Goal: Task Accomplishment & Management: Manage account settings

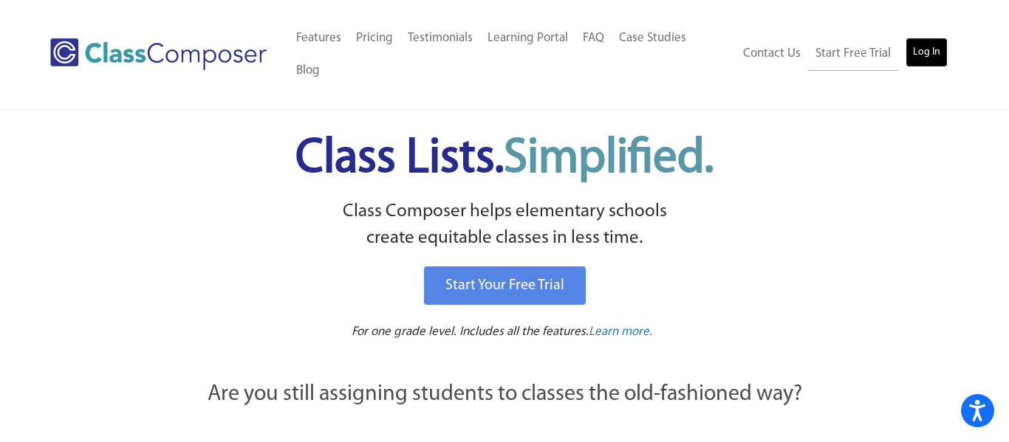
click at [924, 38] on link "Log In" at bounding box center [926, 53] width 42 height 30
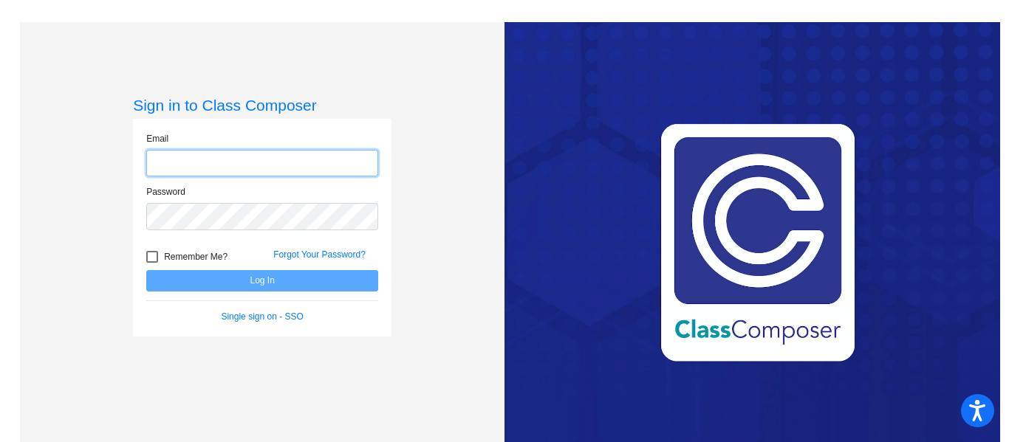
type input "[PERSON_NAME][EMAIL_ADDRESS][DOMAIN_NAME]"
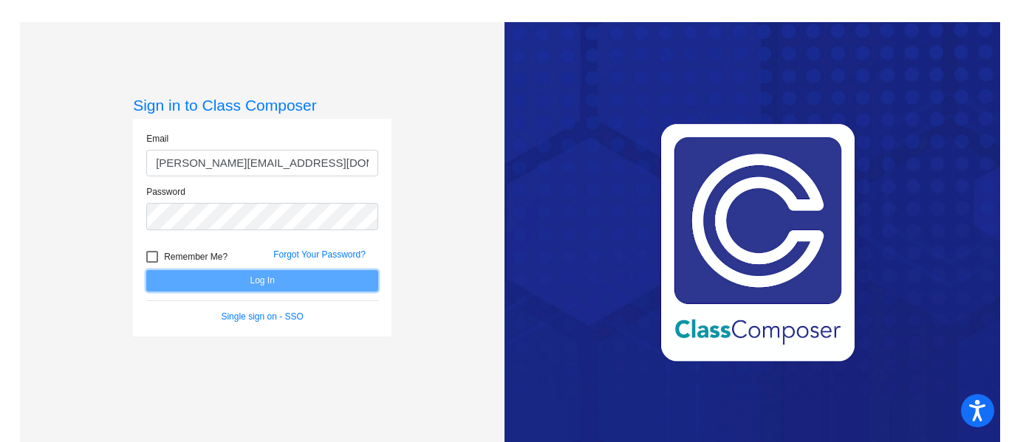
click at [310, 285] on button "Log In" at bounding box center [262, 280] width 232 height 21
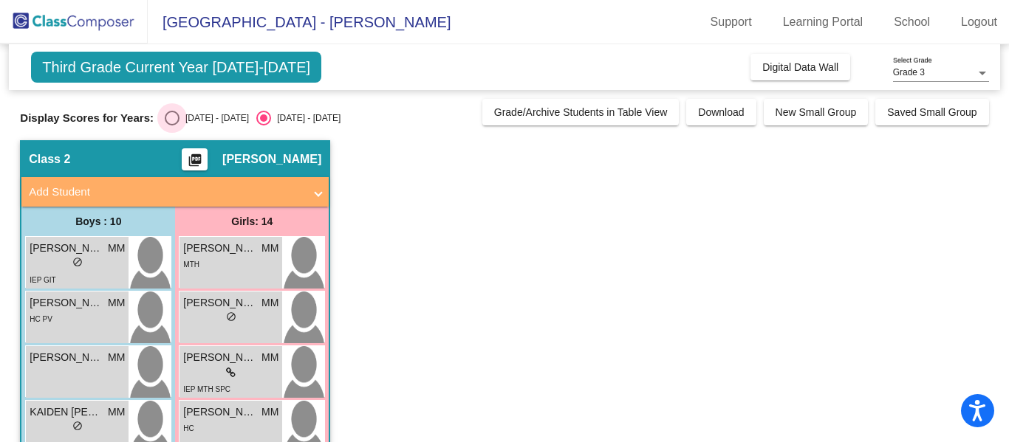
click at [165, 122] on div "Select an option" at bounding box center [172, 118] width 15 height 15
click at [171, 126] on input "[DATE] - [DATE]" at bounding box center [171, 126] width 1 height 1
radio input "true"
